Goal: Information Seeking & Learning: Learn about a topic

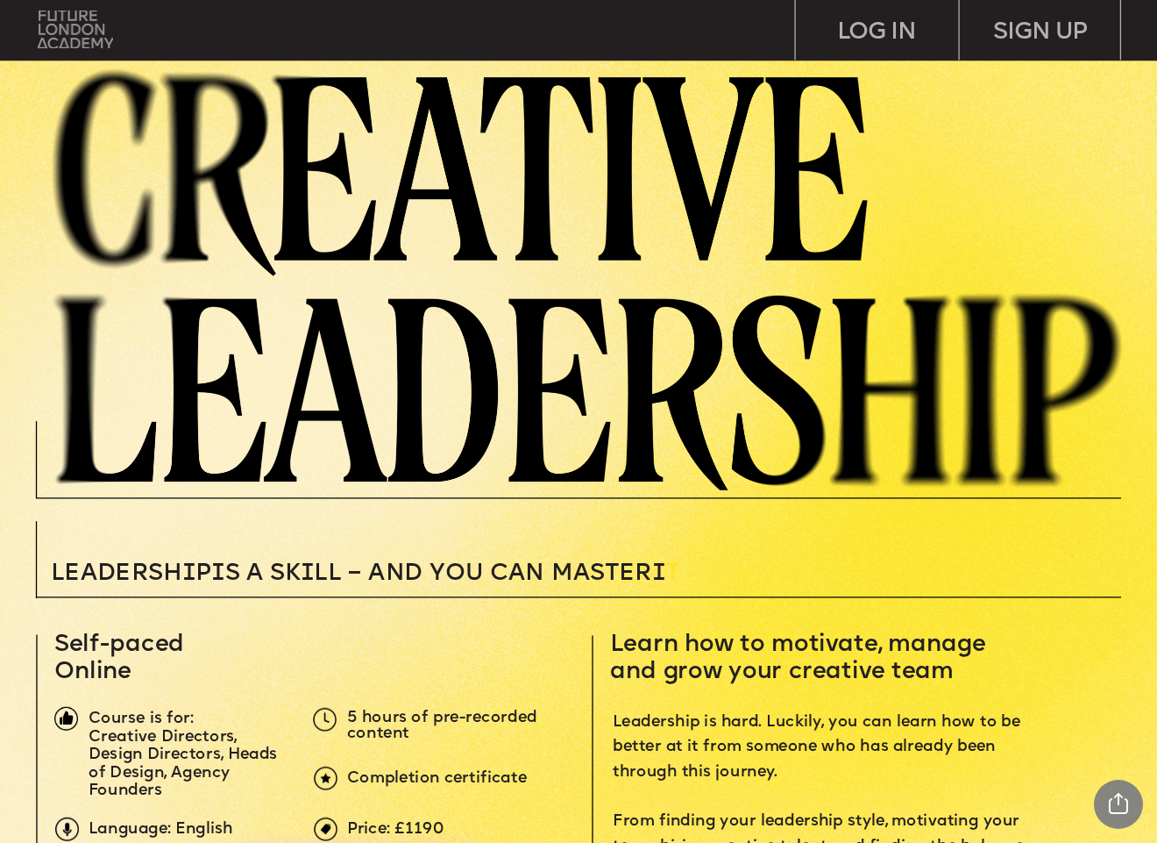
click at [80, 32] on img at bounding box center [75, 30] width 75 height 39
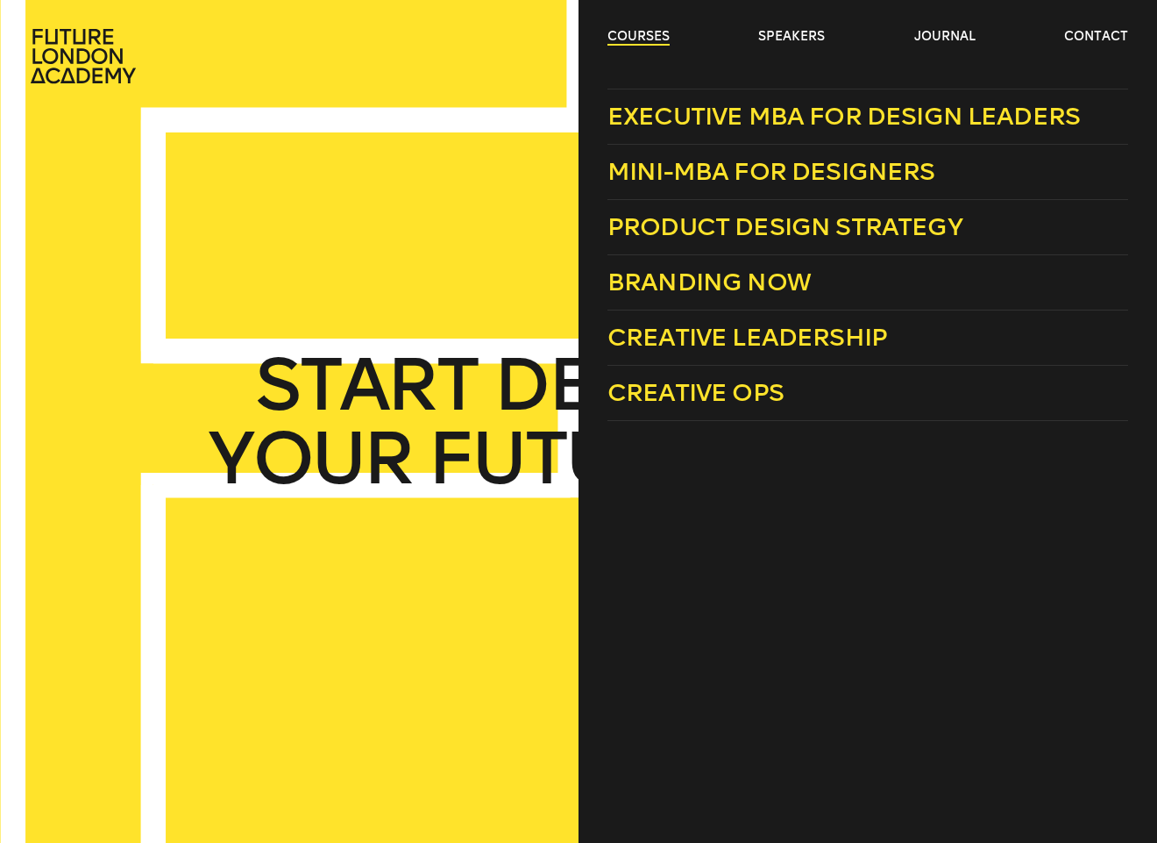
click at [644, 31] on link "courses" at bounding box center [639, 37] width 62 height 18
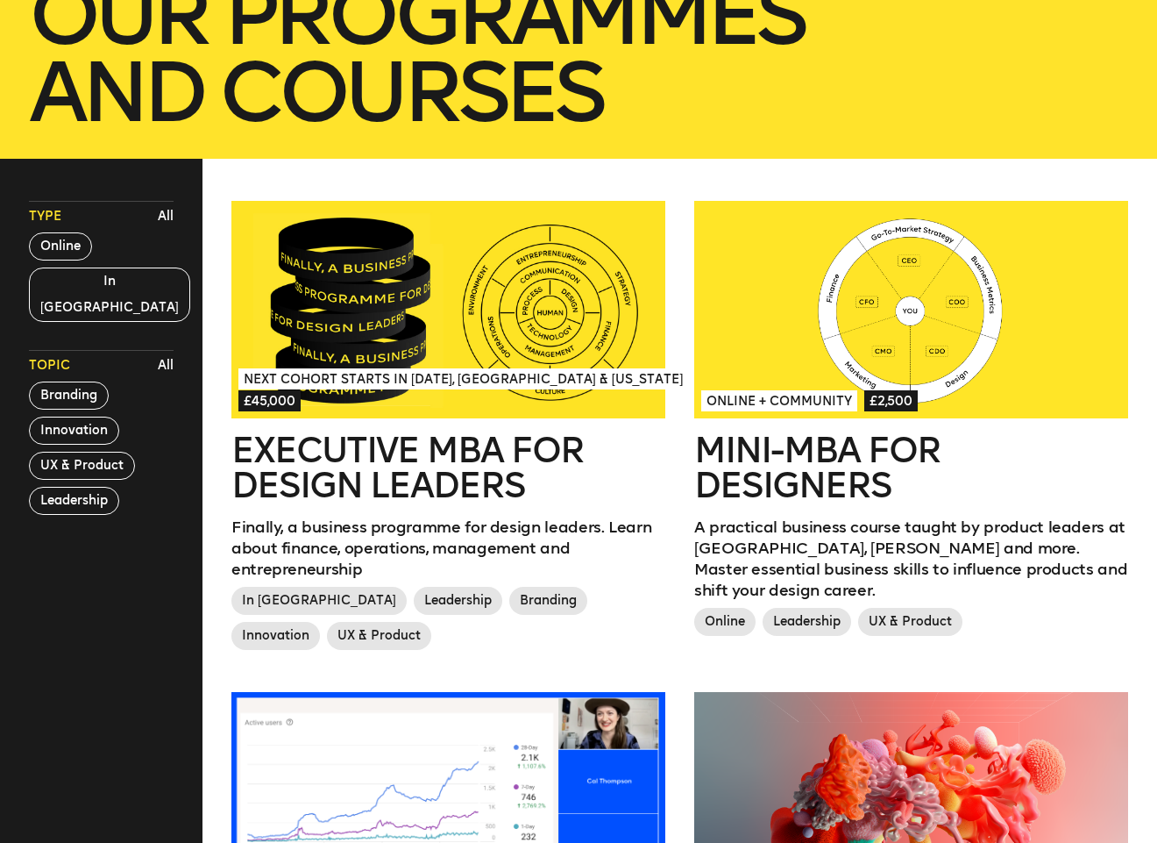
scroll to position [355, 0]
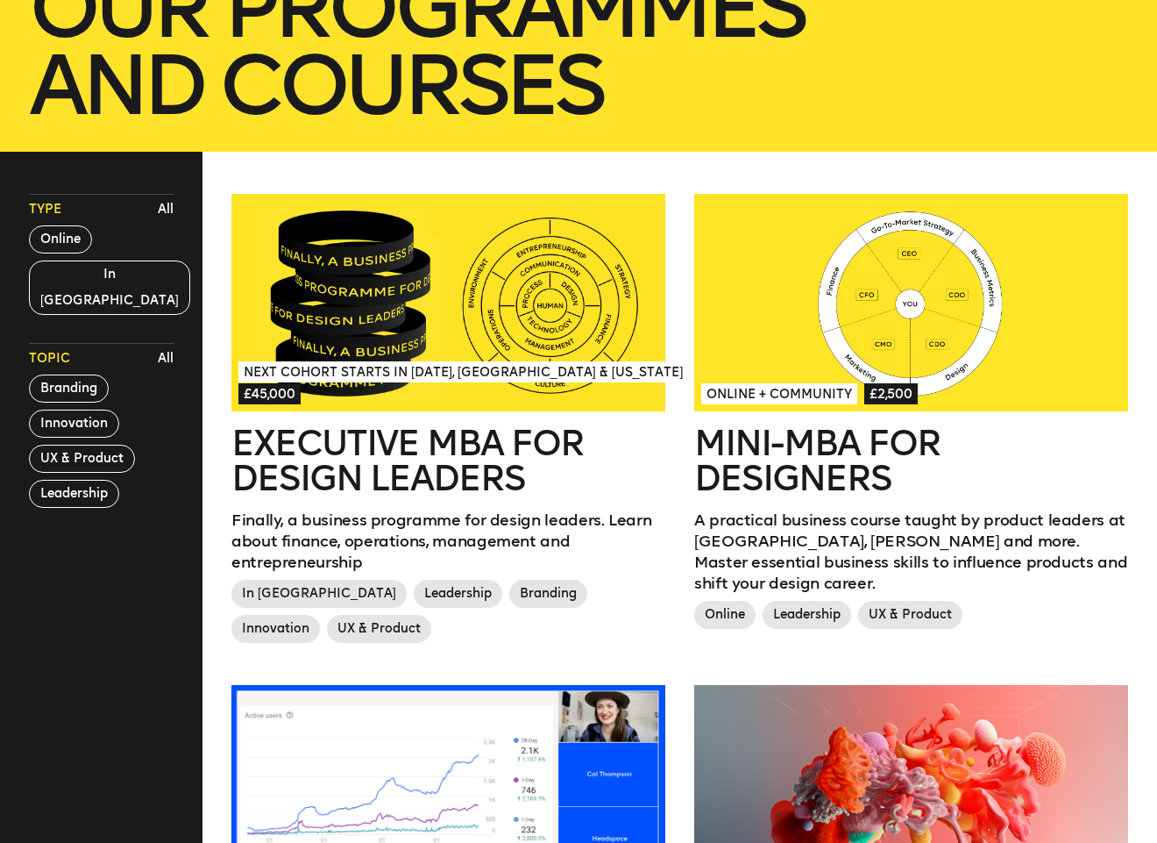
click at [935, 371] on div at bounding box center [911, 302] width 434 height 217
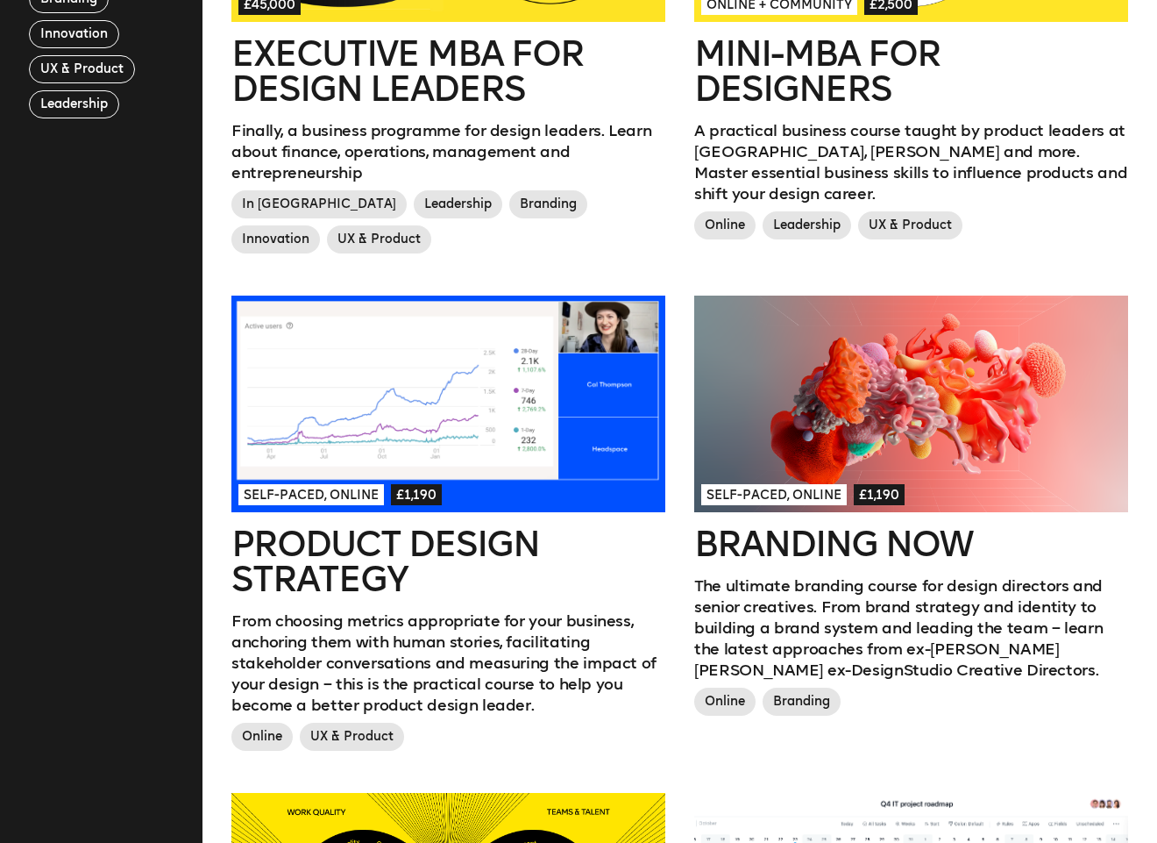
scroll to position [290, 0]
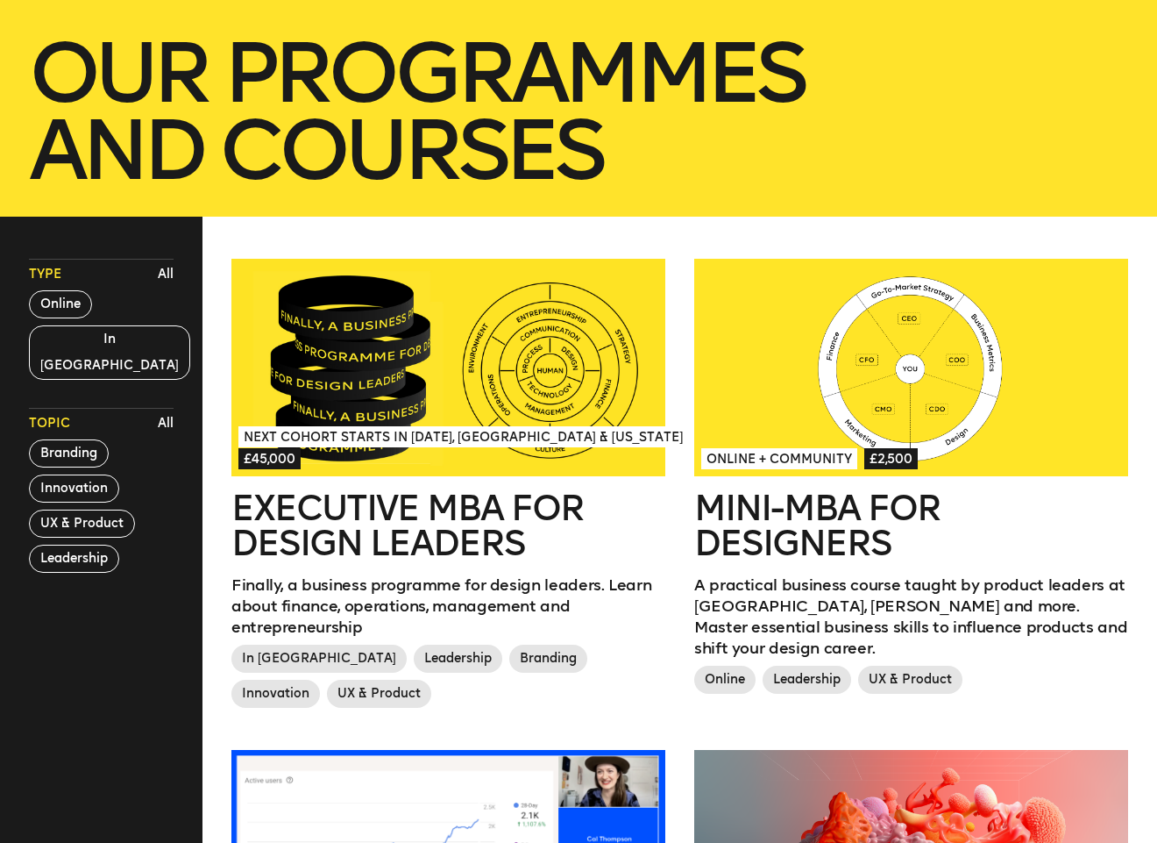
click at [422, 422] on div at bounding box center [448, 367] width 434 height 217
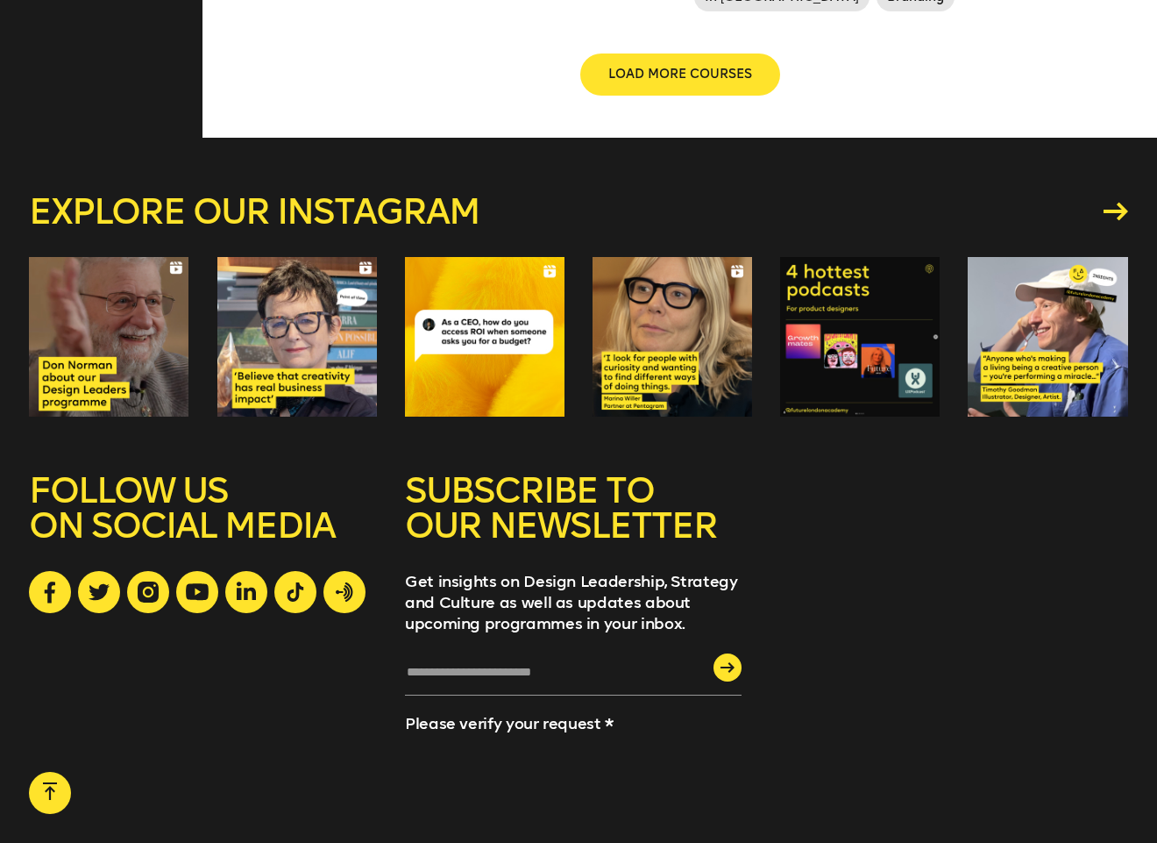
scroll to position [2442, 0]
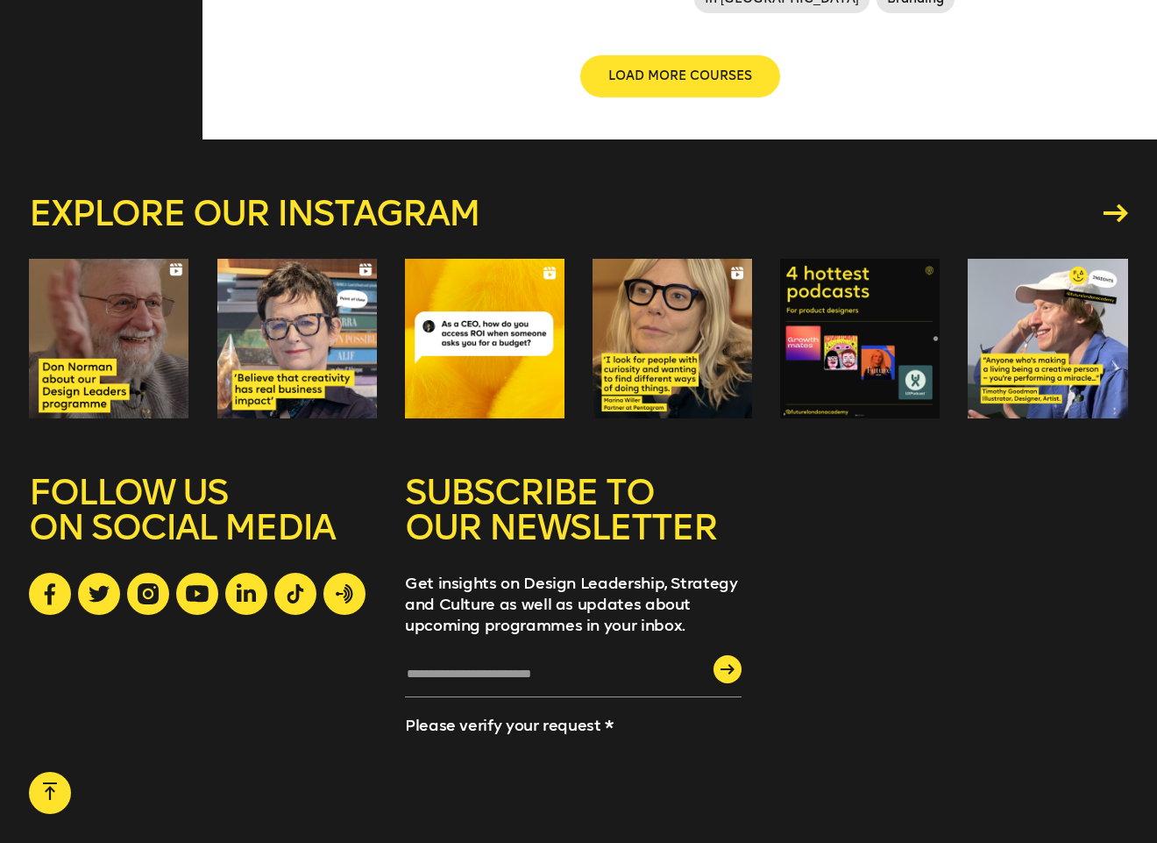
click at [136, 354] on div at bounding box center [109, 339] width 160 height 160
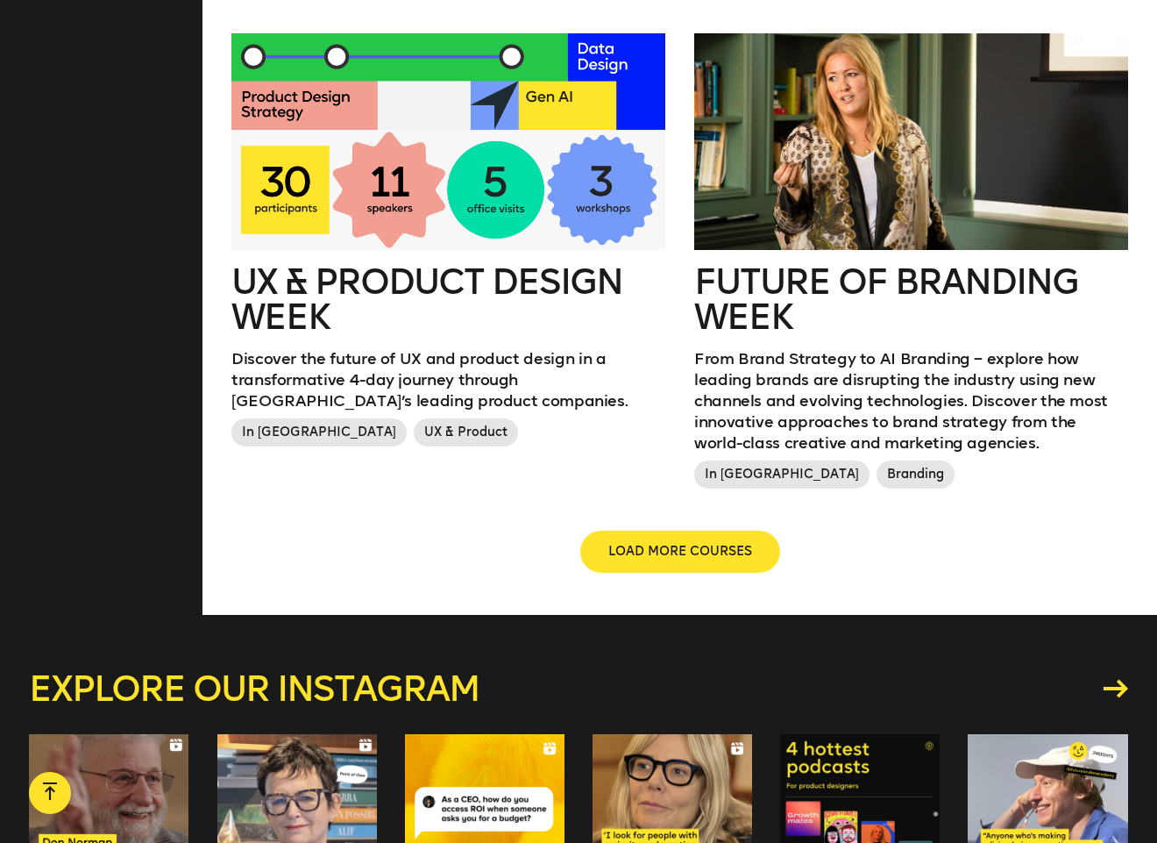
scroll to position [1863, 0]
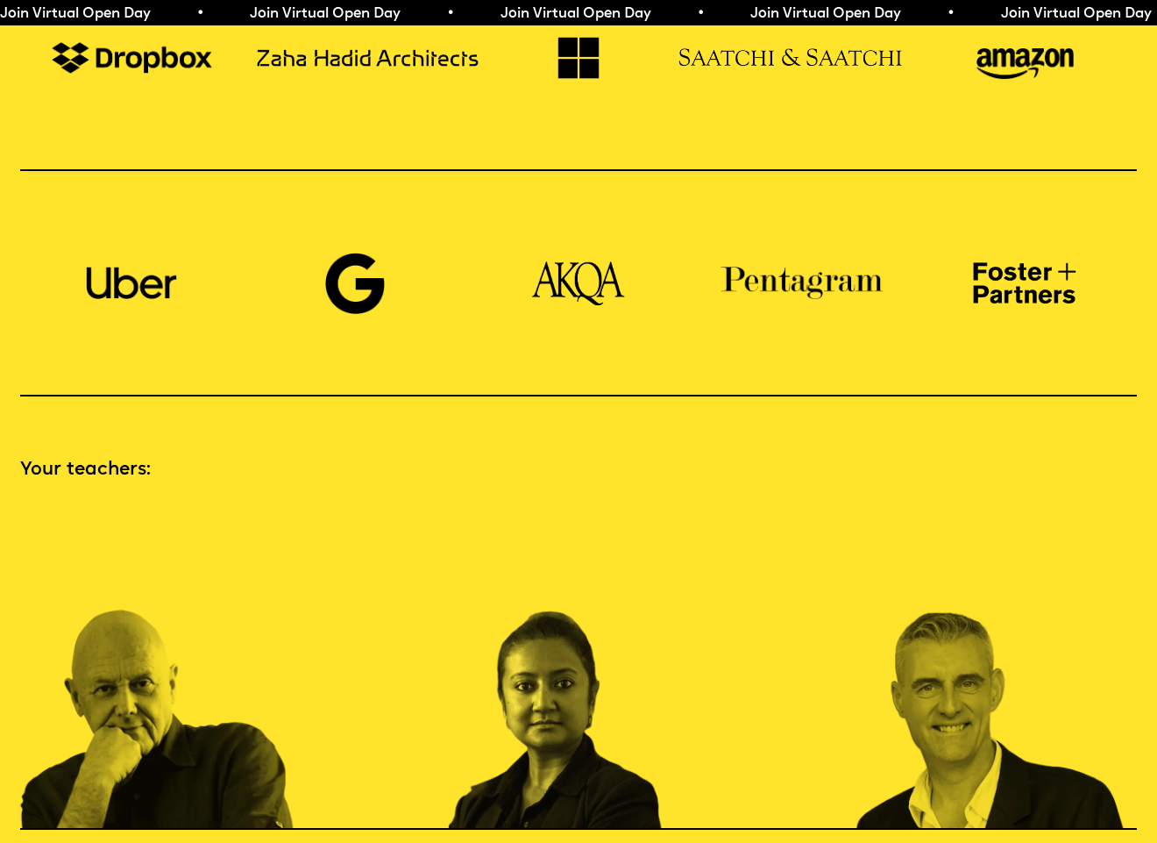
scroll to position [1660, 0]
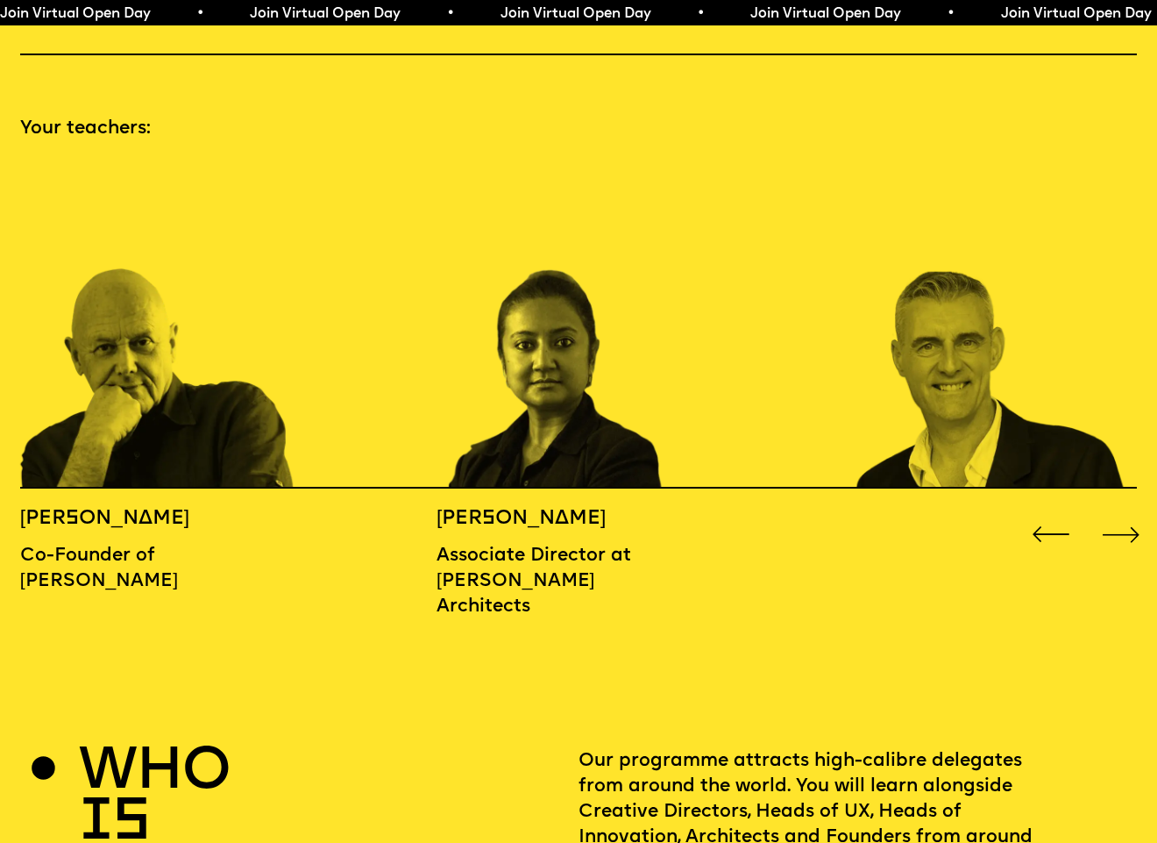
click at [1127, 511] on div "Next slide" at bounding box center [1121, 534] width 46 height 46
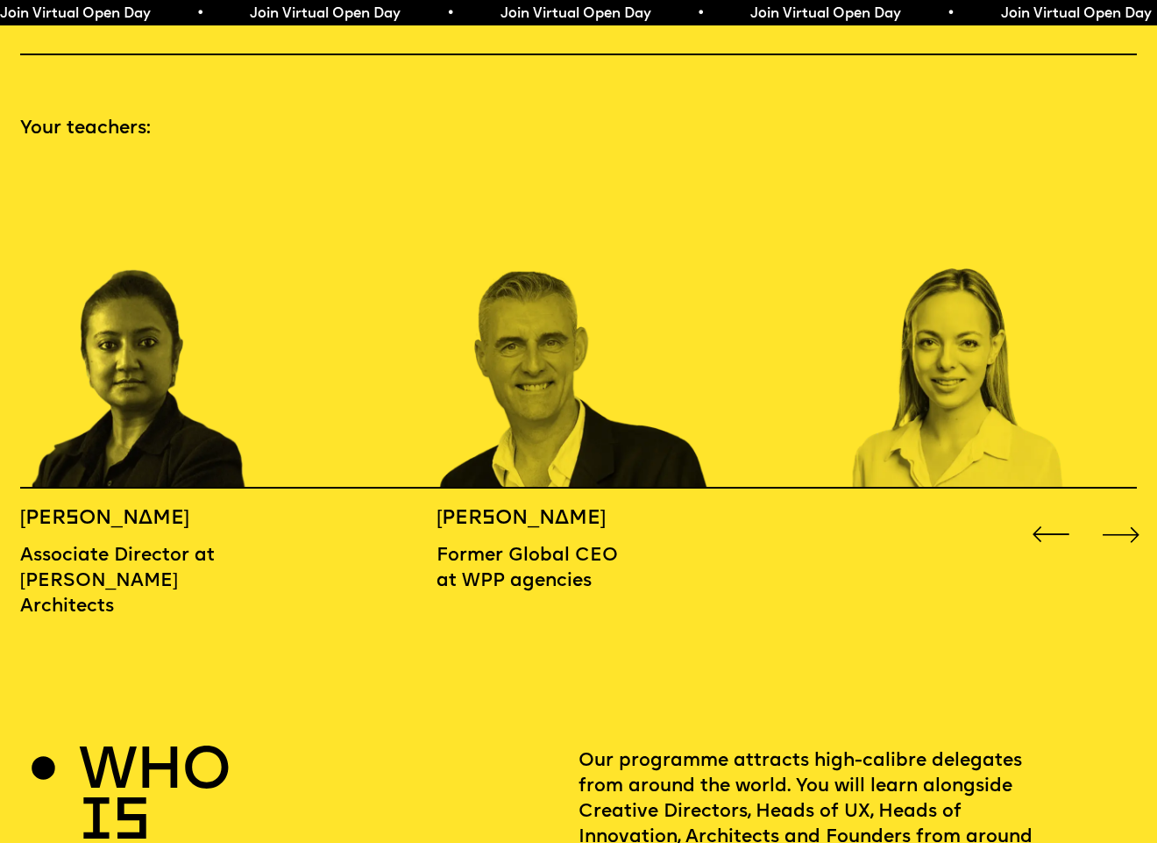
click at [1127, 511] on div "Next slide" at bounding box center [1121, 534] width 46 height 46
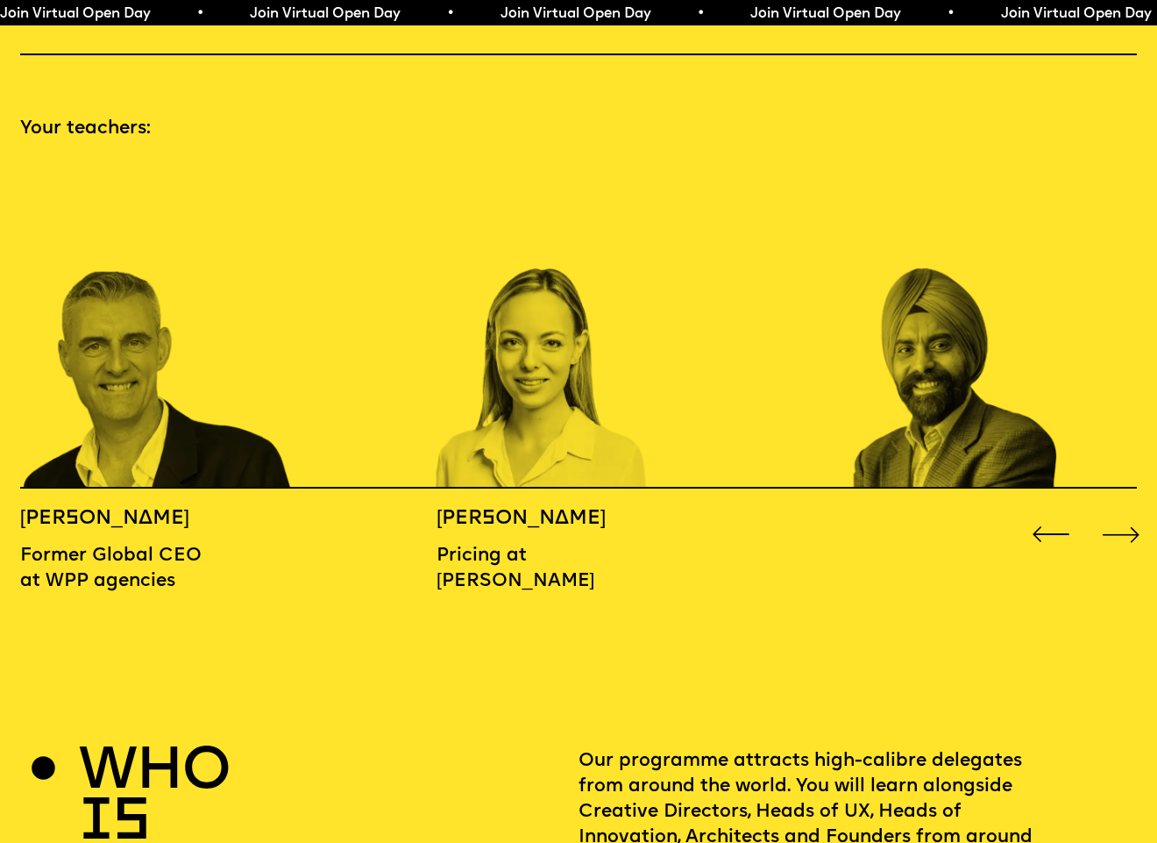
click at [1127, 511] on div "Next slide" at bounding box center [1121, 534] width 46 height 46
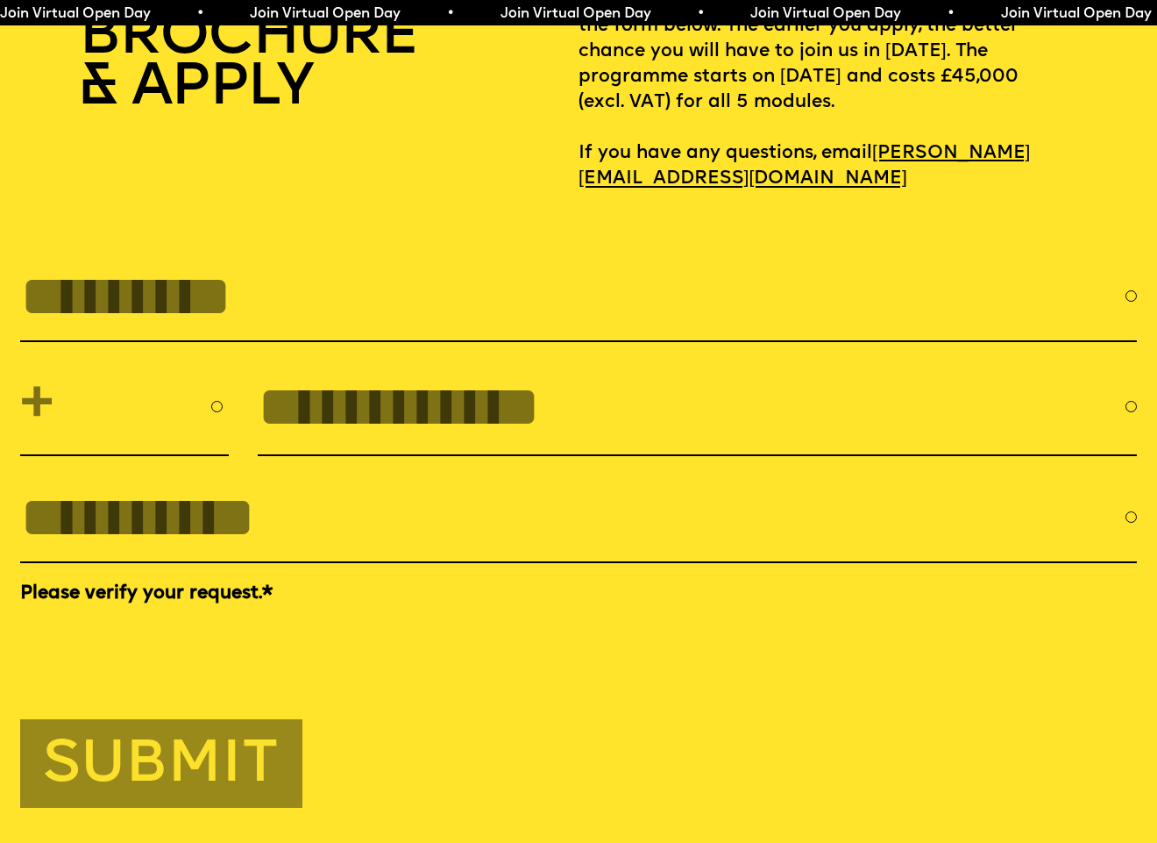
scroll to position [5501, 0]
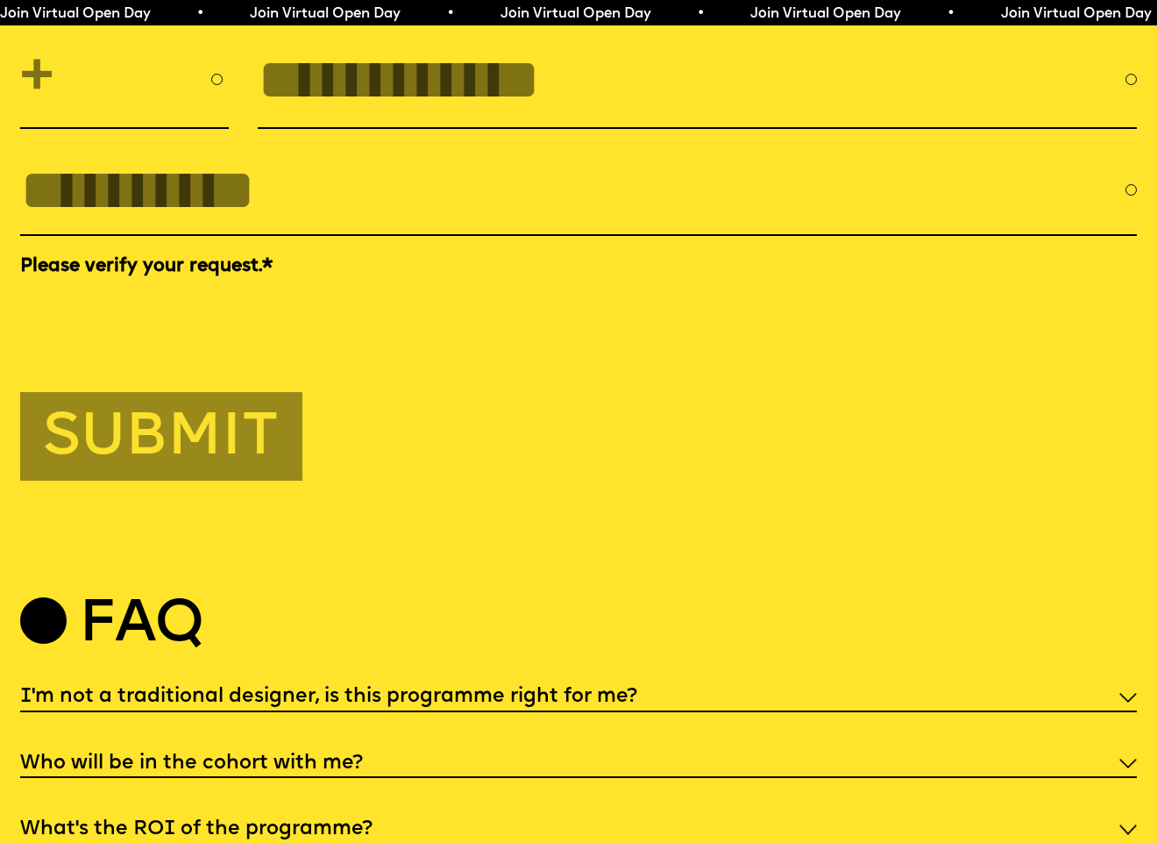
click at [392, 688] on h5 "I'm not a traditional designer, is this programme right for me?" at bounding box center [328, 697] width 617 height 18
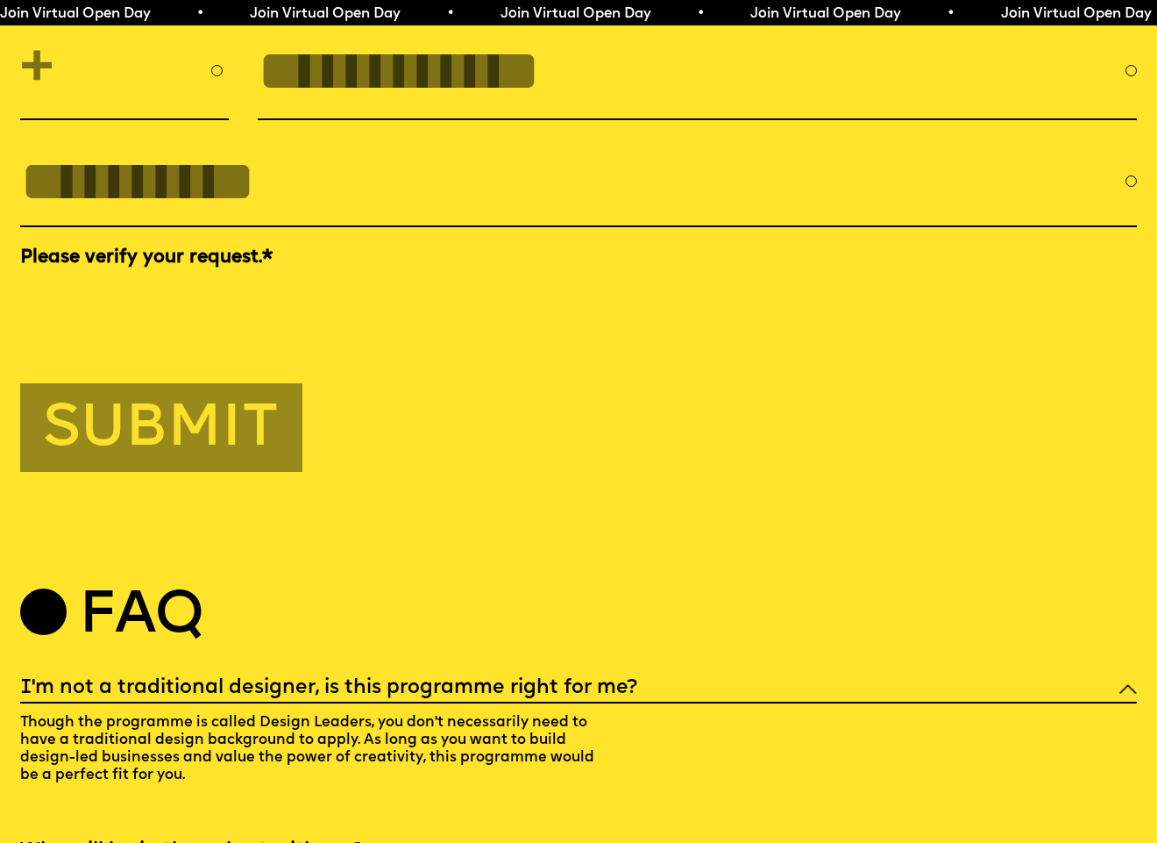
scroll to position [5511, 0]
click at [385, 679] on h5 "I'm not a traditional designer, is this programme right for me?" at bounding box center [328, 688] width 617 height 18
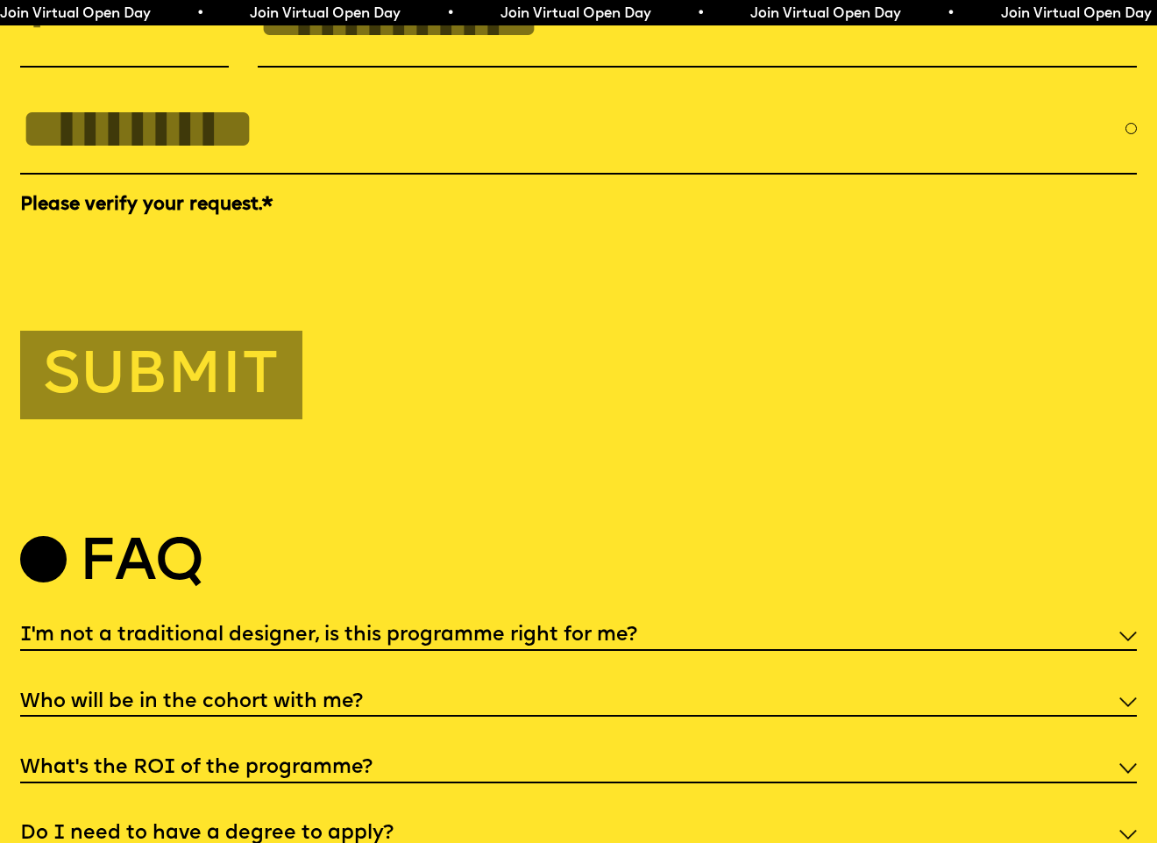
scroll to position [5567, 0]
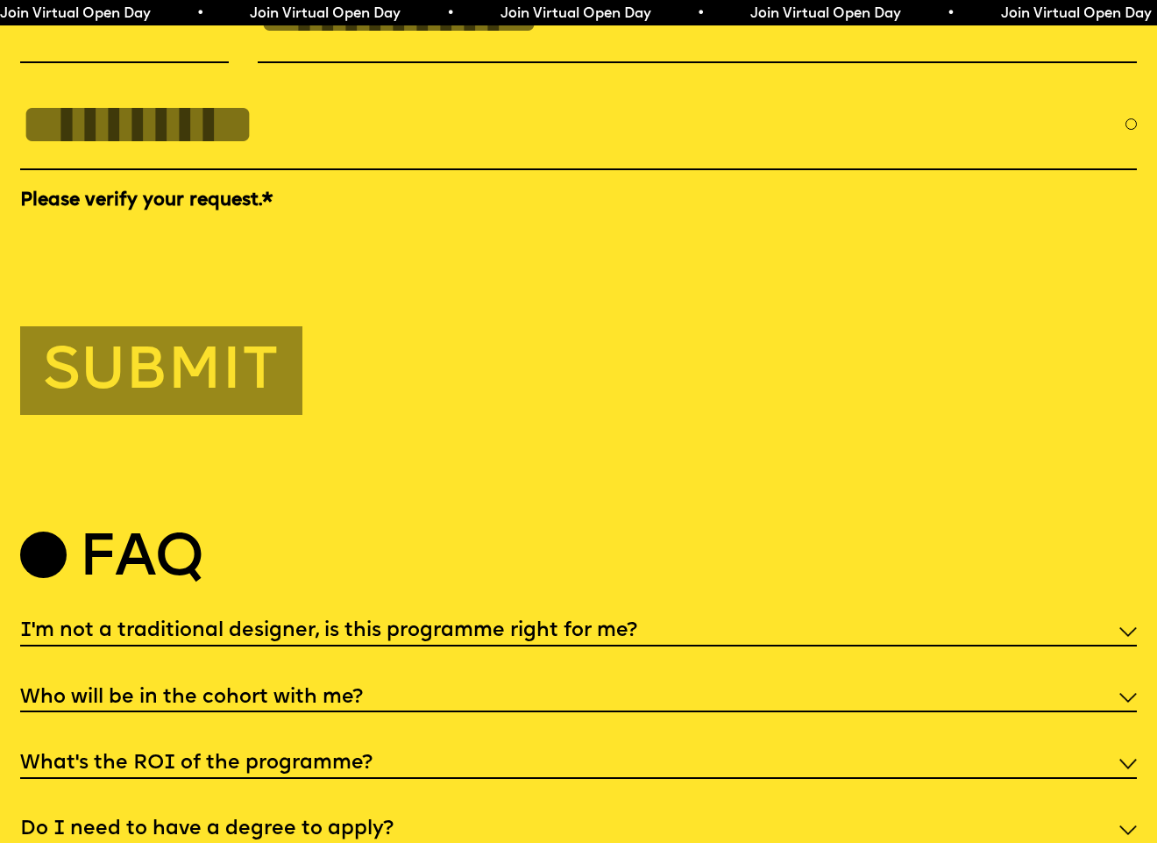
click at [320, 681] on div "Who will be in the cohort with me?" at bounding box center [578, 697] width 1117 height 32
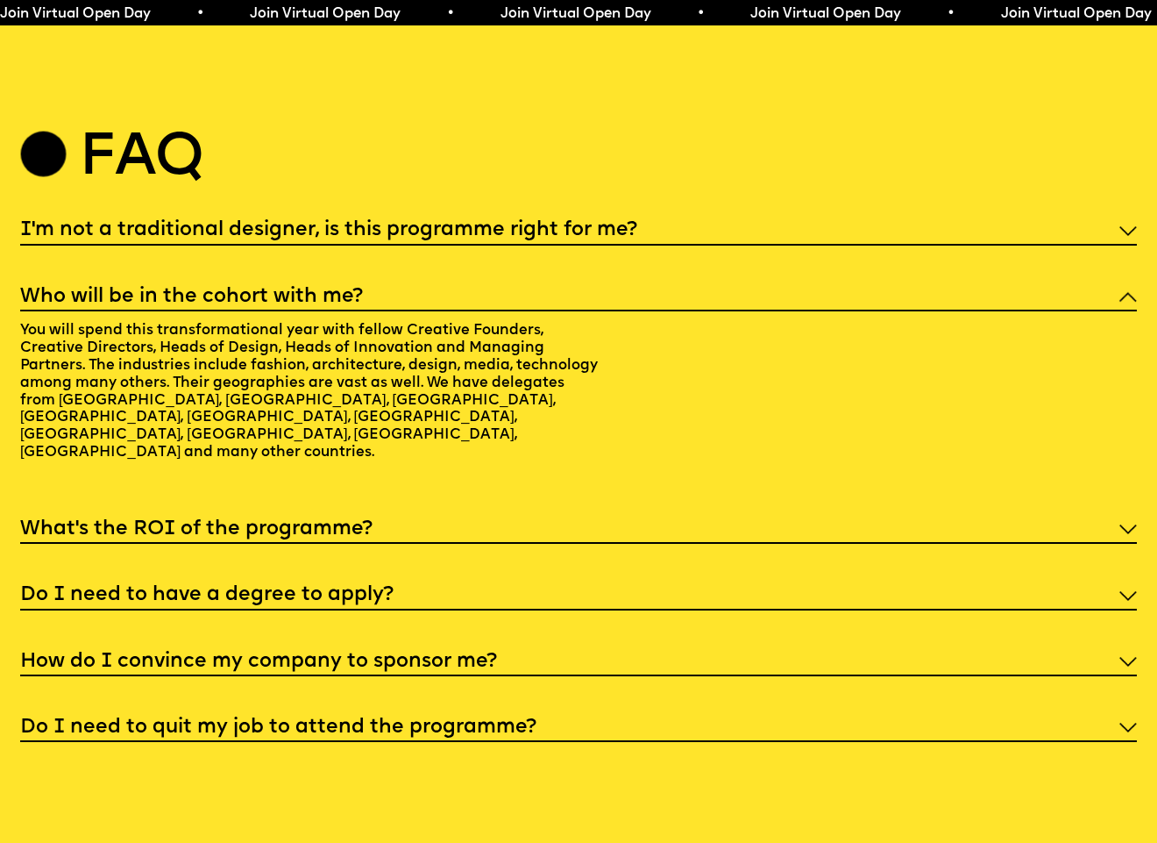
scroll to position [6094, 0]
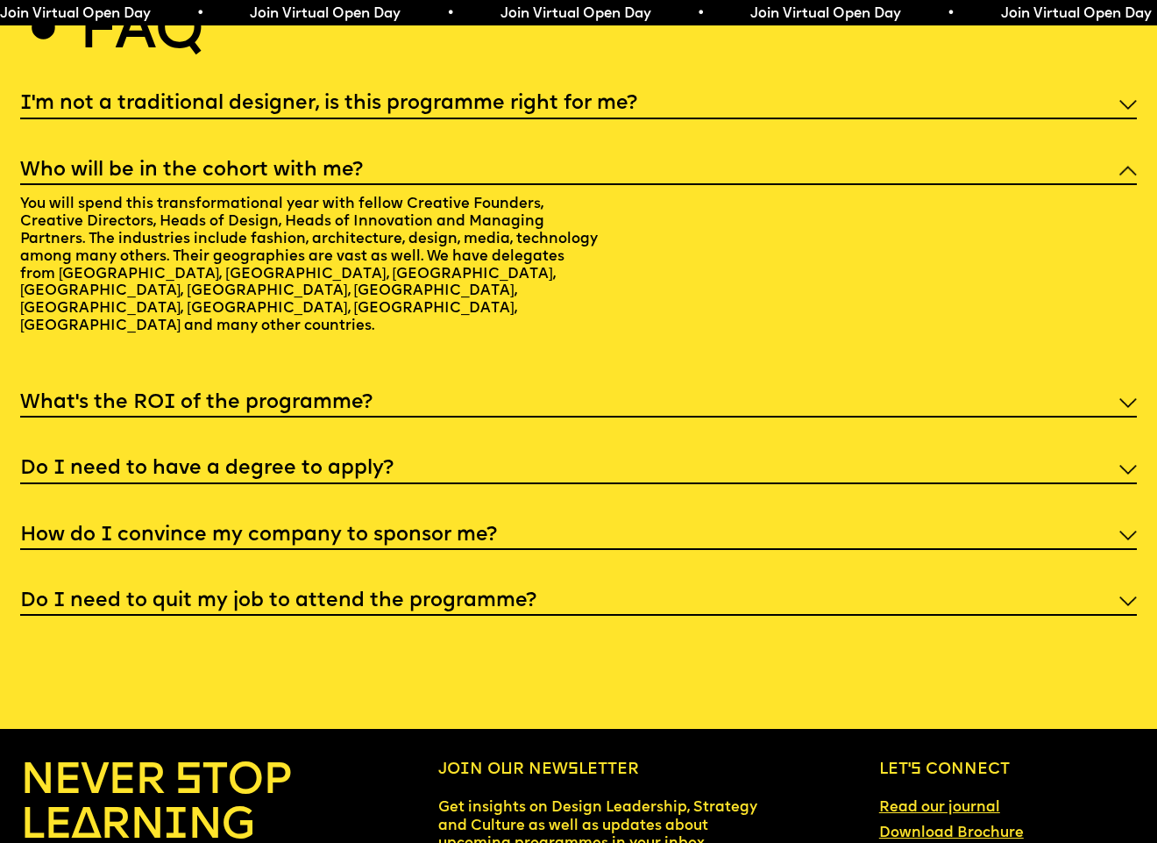
click at [288, 593] on h5 "Do I need to quit my job to attend the programme?" at bounding box center [278, 602] width 516 height 18
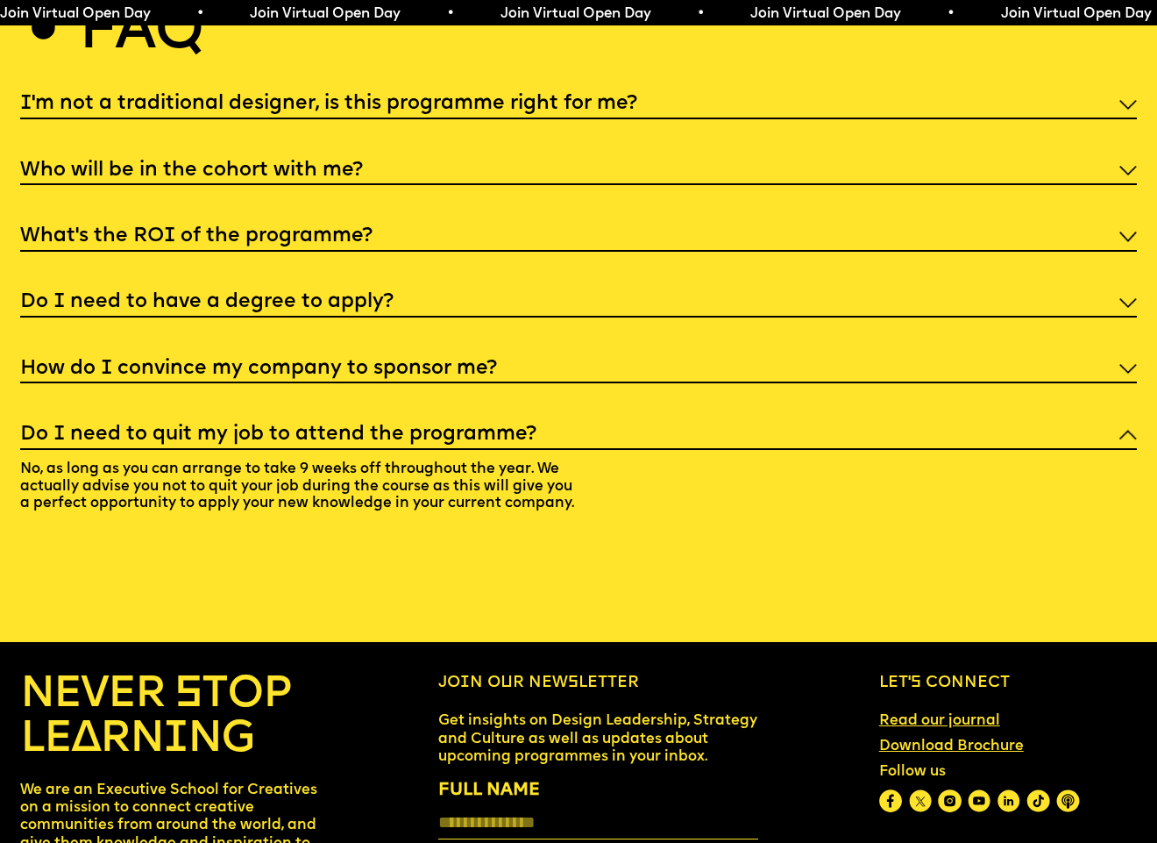
click at [286, 352] on div "How do I convince my company to sponsor me?" at bounding box center [578, 368] width 1117 height 32
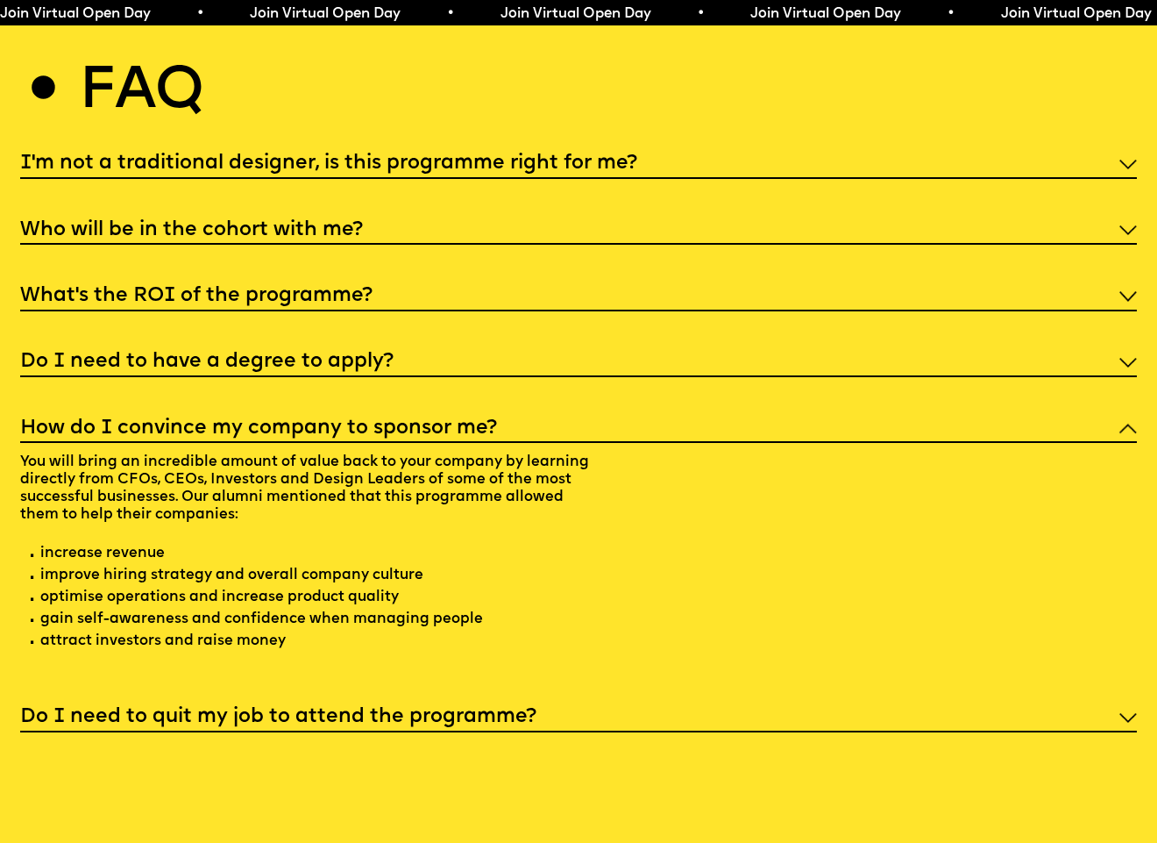
scroll to position [6027, 0]
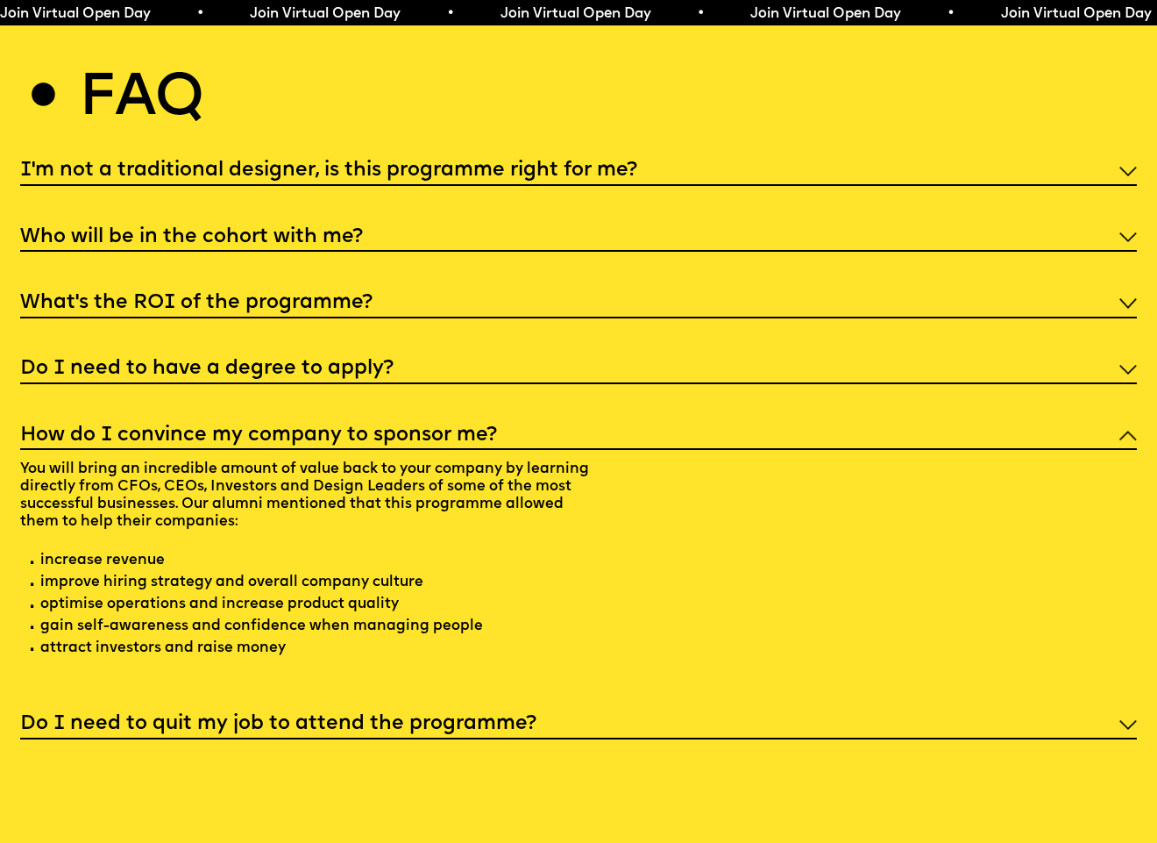
click at [128, 352] on div "Do I need to have a degree to apply?" at bounding box center [578, 368] width 1117 height 32
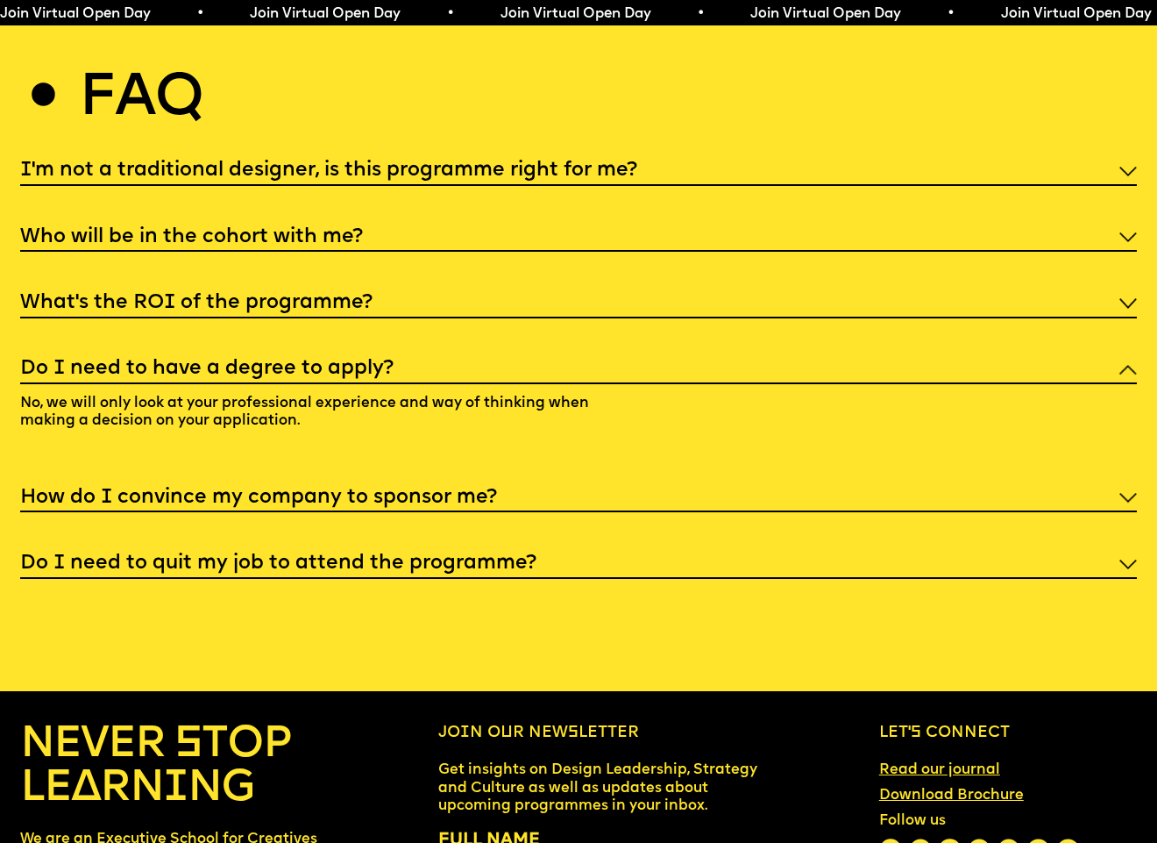
click at [128, 360] on h5 "Do I need to have a degree to apply?" at bounding box center [206, 369] width 373 height 18
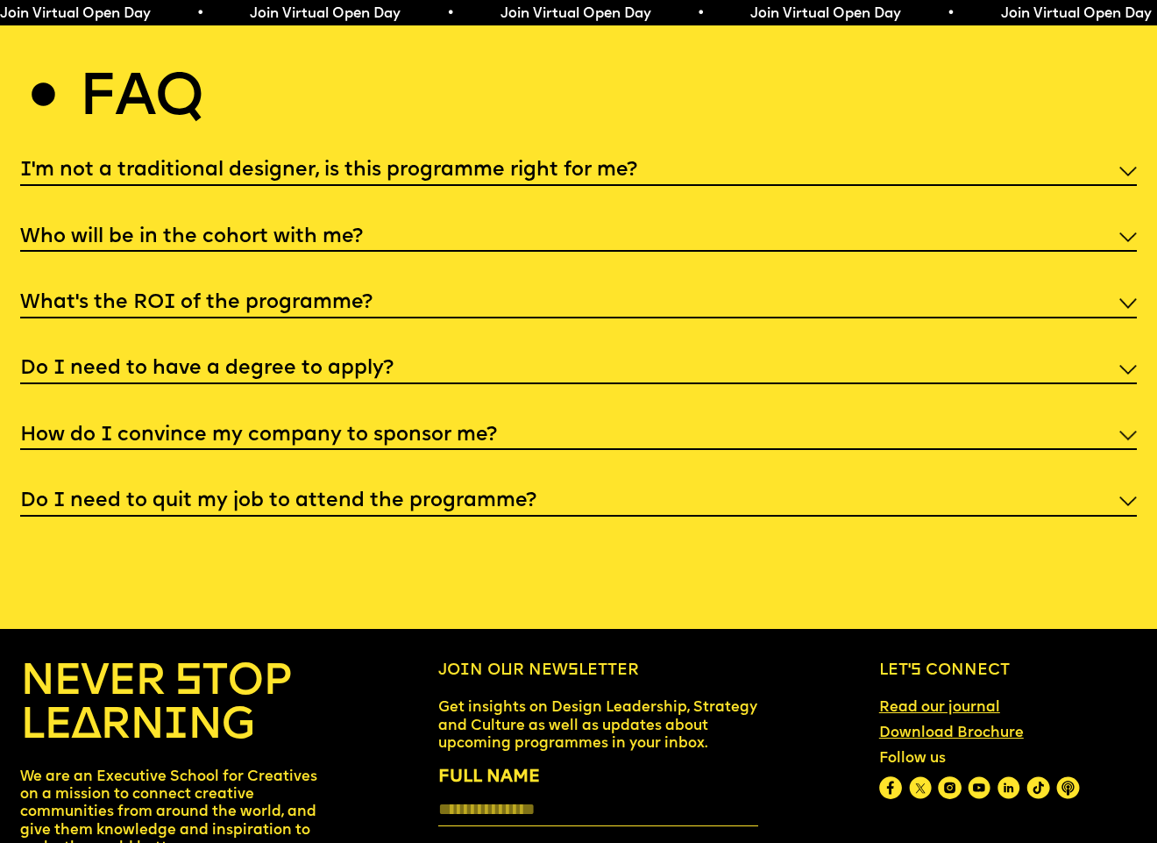
click at [122, 295] on h5 "What’s the ROI of the programme?" at bounding box center [196, 304] width 352 height 18
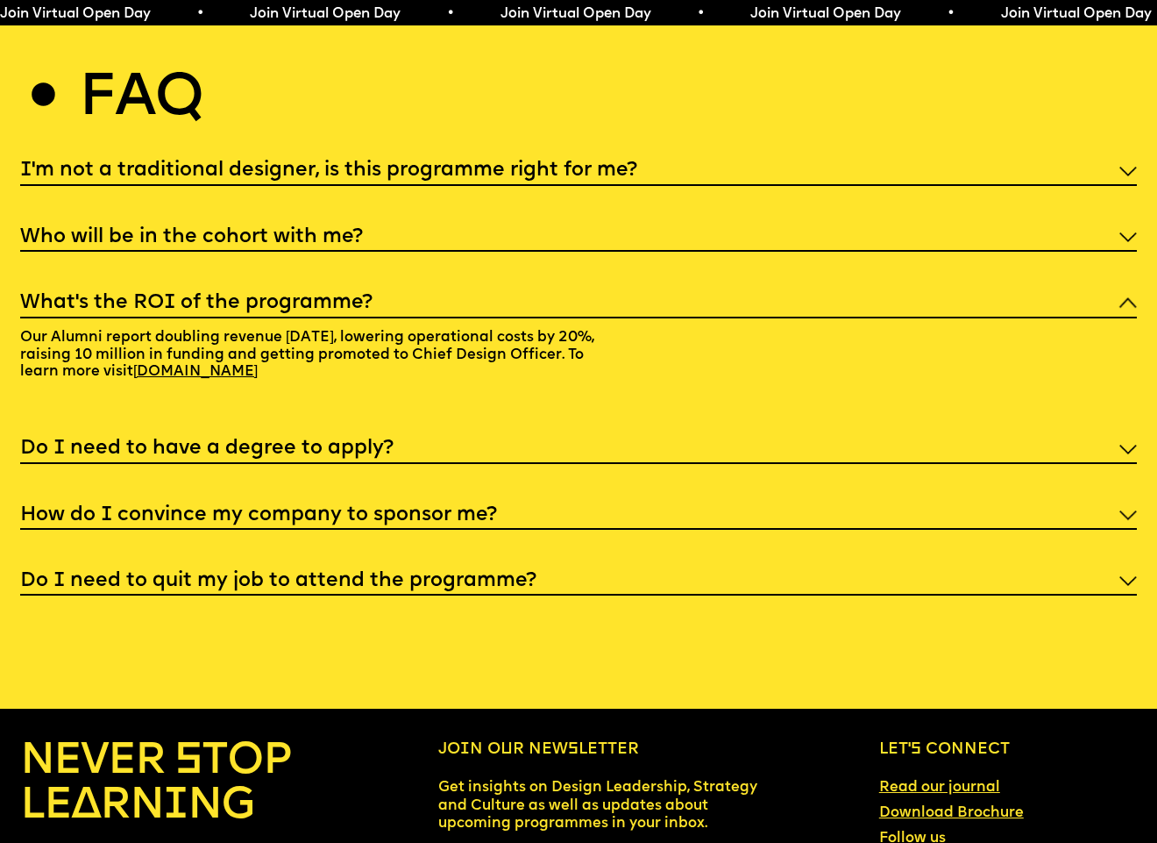
click at [122, 295] on h5 "What’s the ROI of the programme?" at bounding box center [196, 304] width 352 height 18
